Goal: Task Accomplishment & Management: Manage account settings

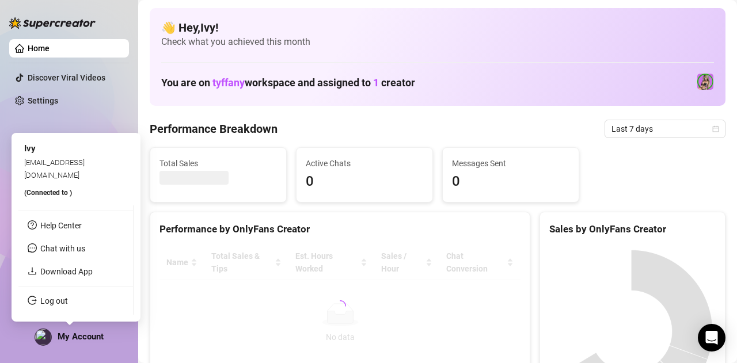
drag, startPoint x: 62, startPoint y: 339, endPoint x: 66, endPoint y: 333, distance: 7.0
click at [65, 344] on div "My Account" at bounding box center [69, 337] width 69 height 17
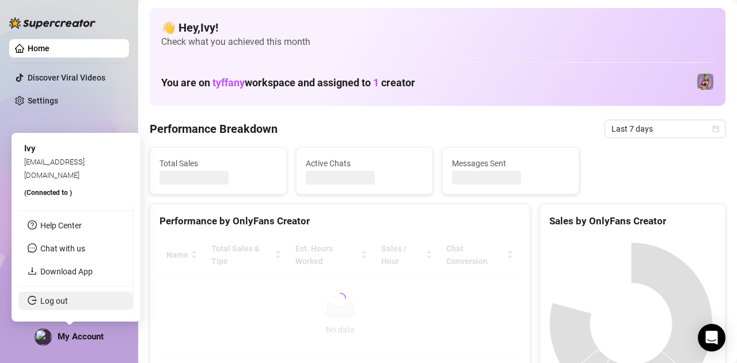
click at [68, 302] on link "Log out" at bounding box center [54, 301] width 28 height 9
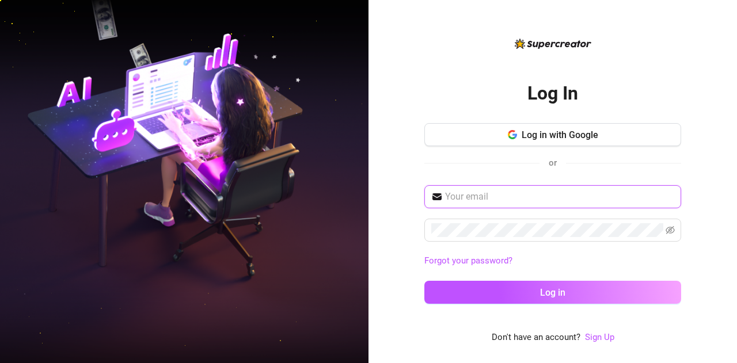
click at [597, 200] on input "text" at bounding box center [559, 197] width 229 height 14
click at [458, 198] on input "text" at bounding box center [559, 197] width 229 height 14
type input "[EMAIL_ADDRESS][DOMAIN_NAME]"
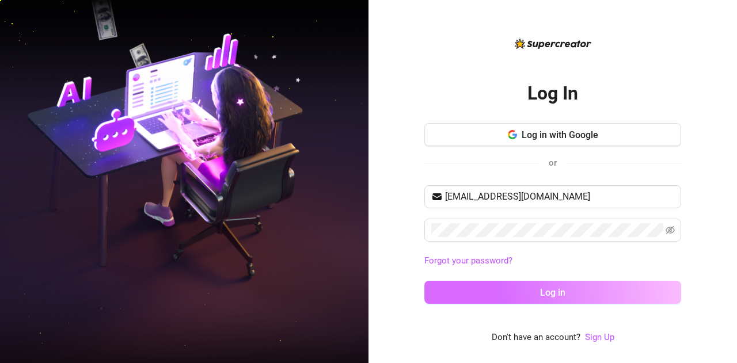
click at [559, 291] on span "Log in" at bounding box center [552, 292] width 25 height 11
